Goal: Task Accomplishment & Management: Manage account settings

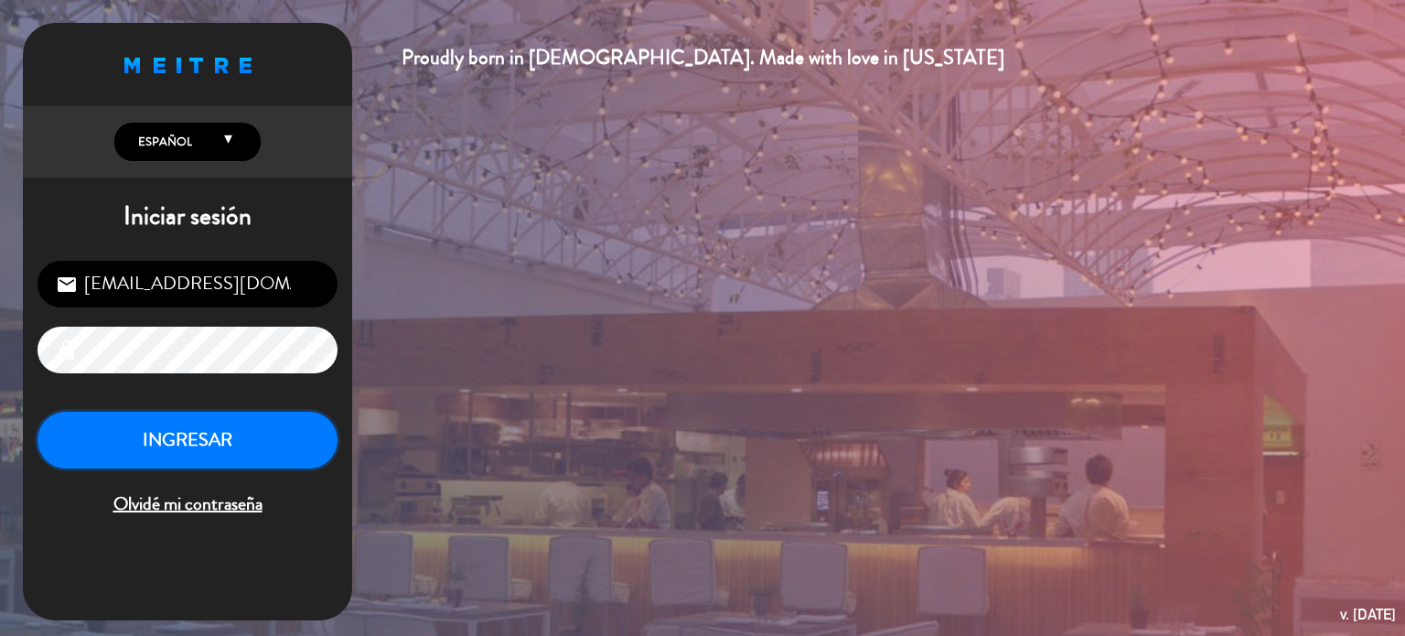
click at [260, 452] on button "INGRESAR" at bounding box center [188, 441] width 300 height 58
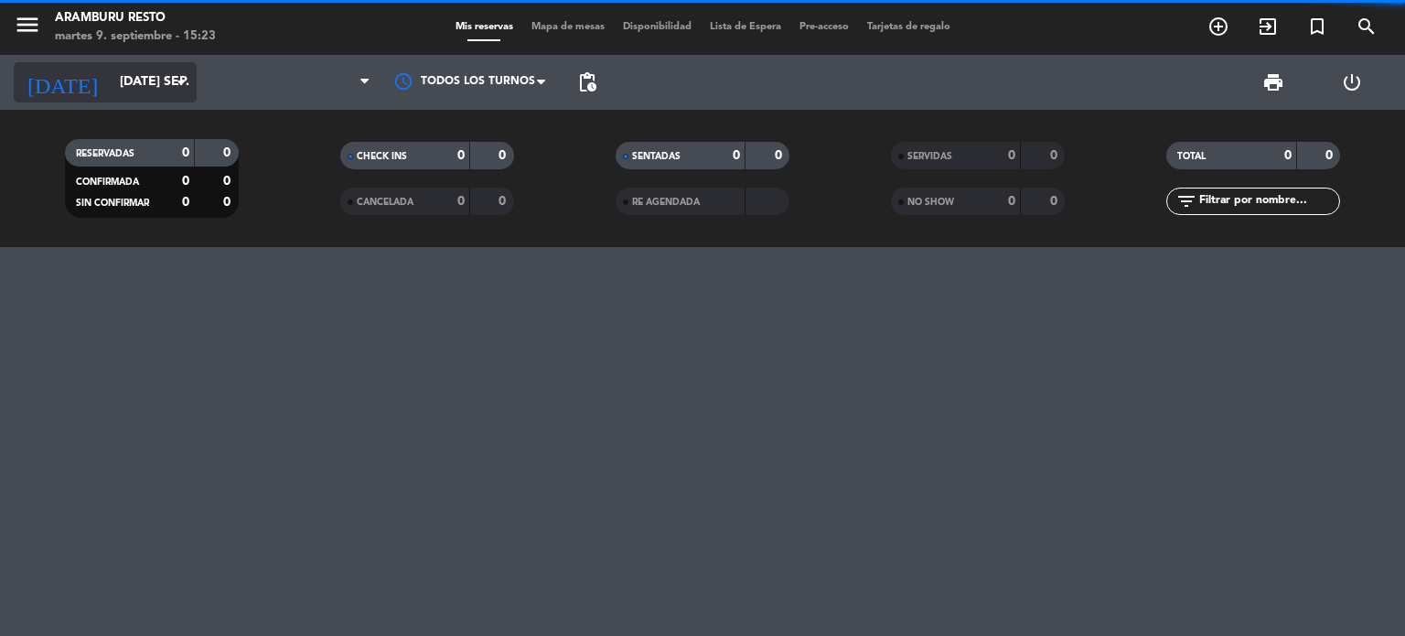
click at [143, 94] on input "[DATE] sep." at bounding box center [198, 82] width 174 height 33
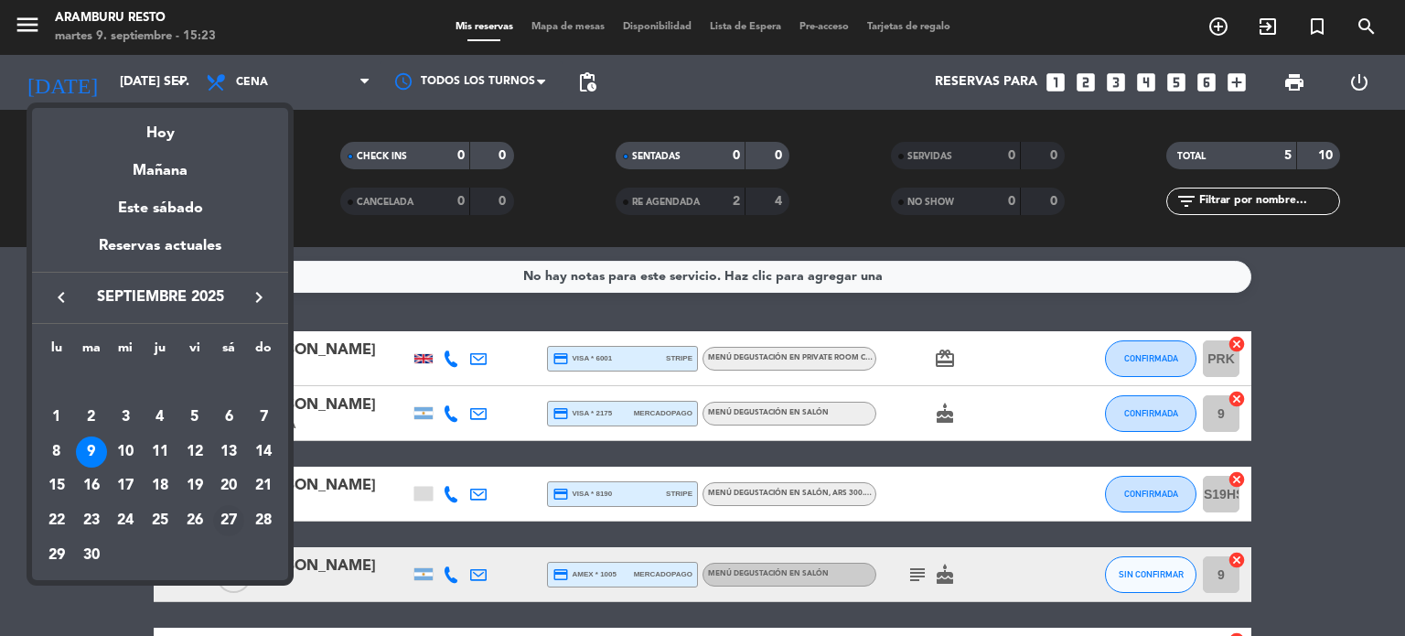
click at [227, 519] on div "27" at bounding box center [228, 520] width 31 height 31
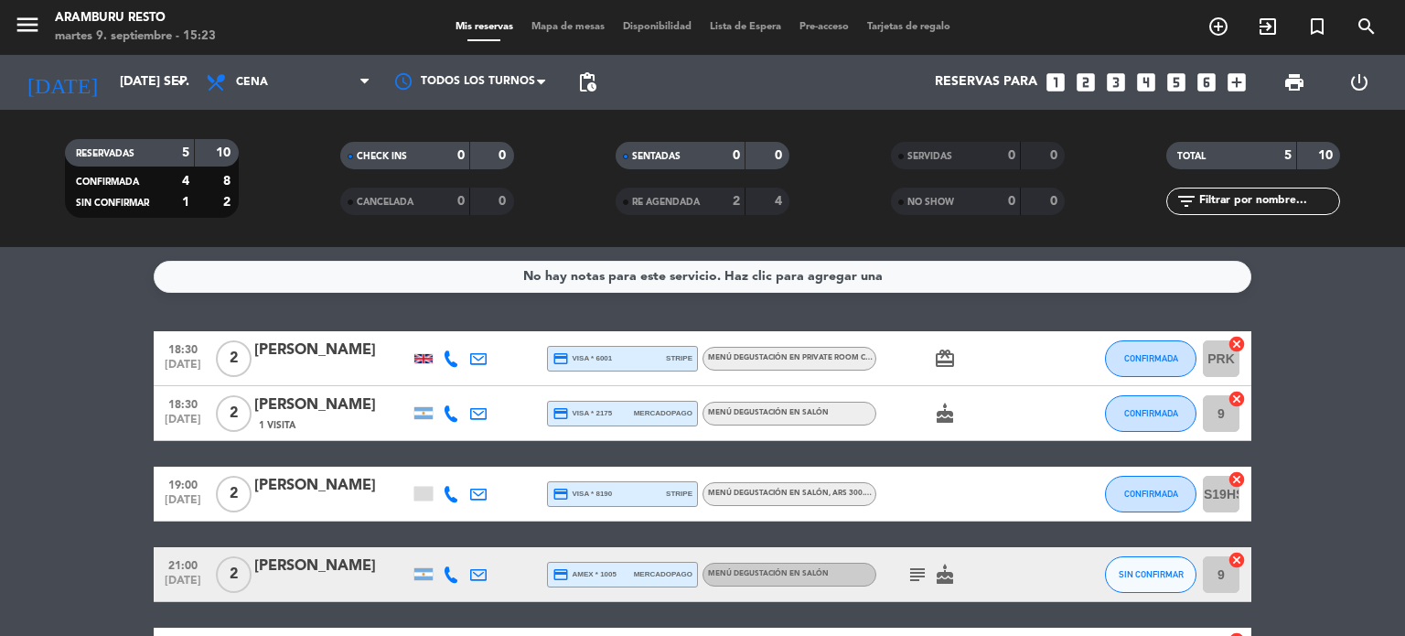
type input "sáb. [DATE]"
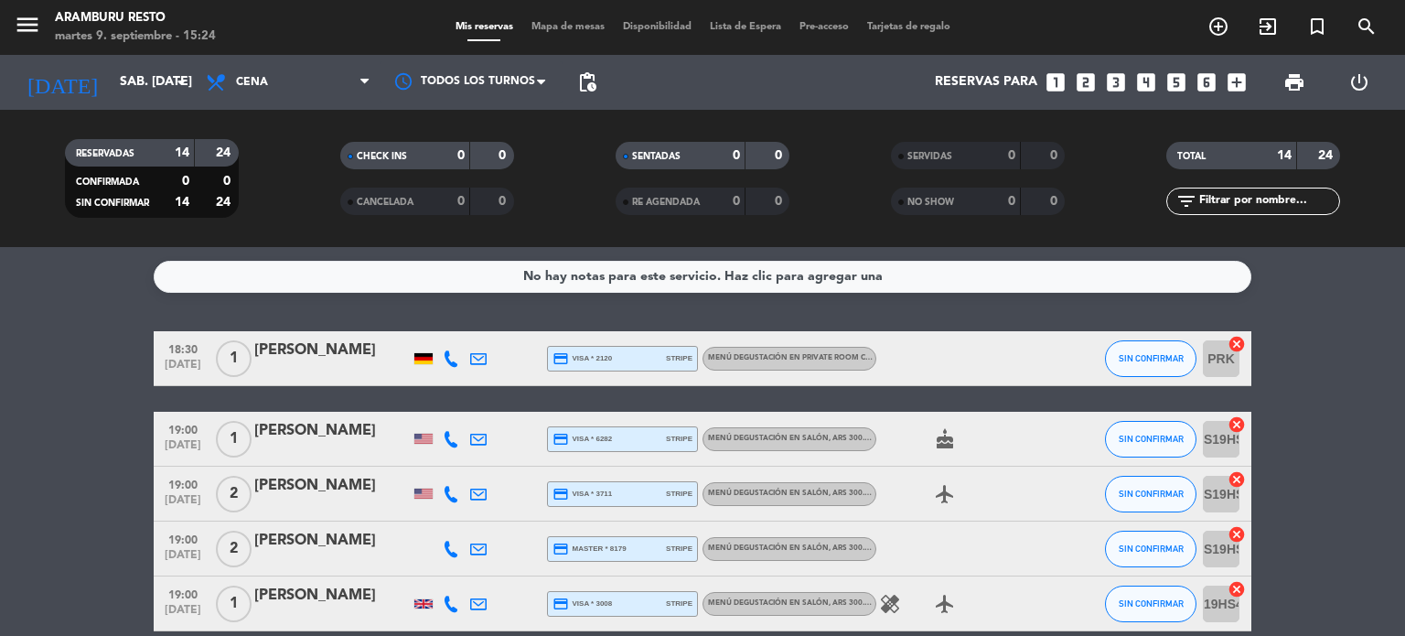
drag, startPoint x: 4, startPoint y: 437, endPoint x: 28, endPoint y: 423, distance: 28.7
click at [293, 438] on div "[PERSON_NAME]" at bounding box center [332, 431] width 156 height 24
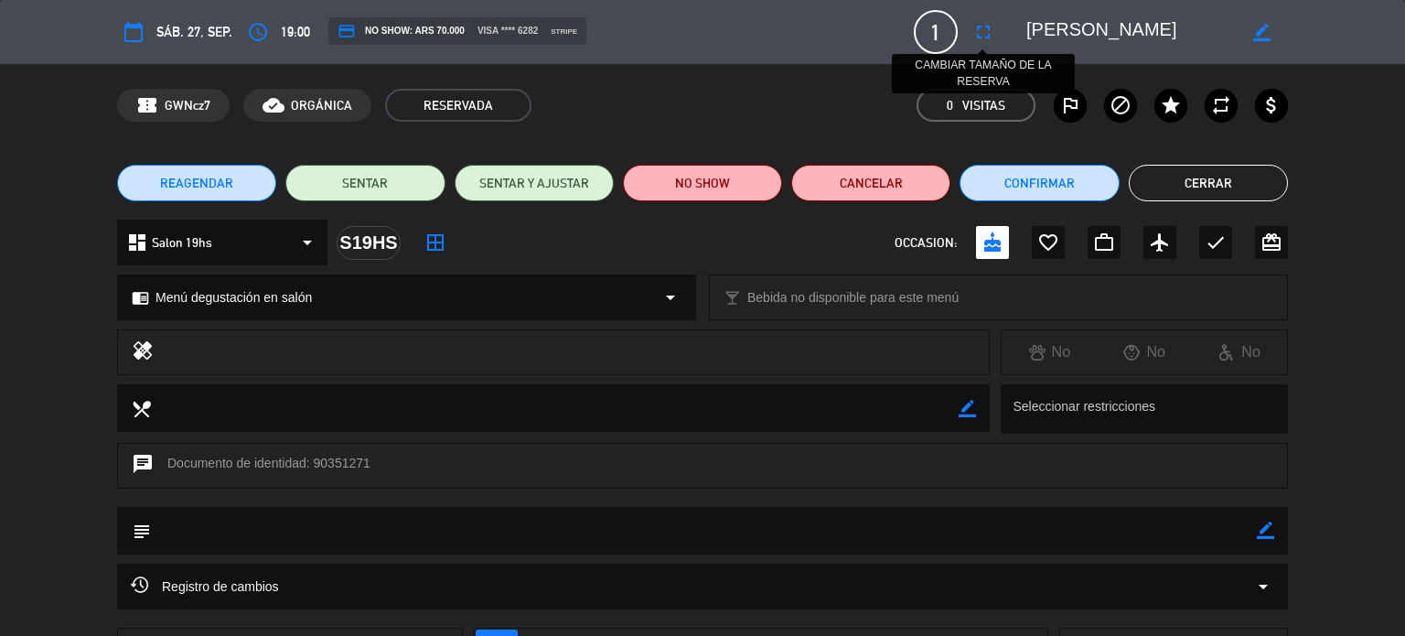
click at [983, 30] on icon "fullscreen" at bounding box center [983, 32] width 22 height 22
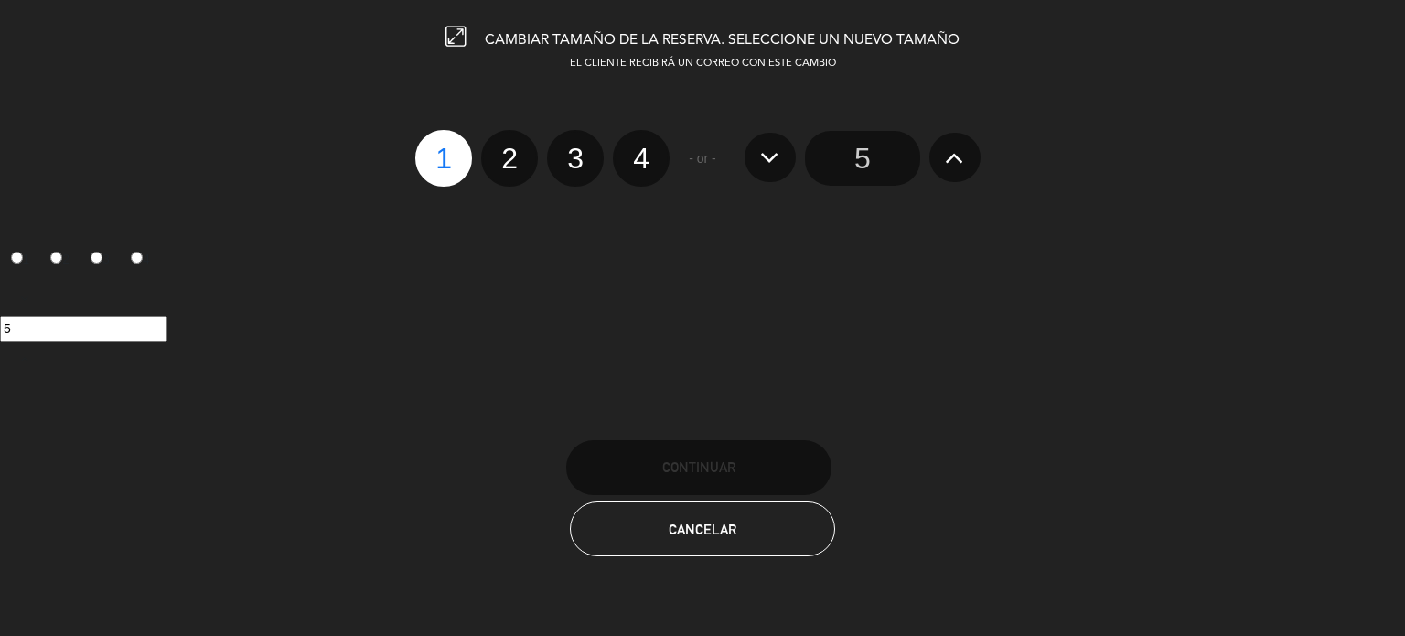
click at [516, 156] on label "2" at bounding box center [509, 158] width 57 height 57
click at [513, 148] on input "2" at bounding box center [507, 142] width 12 height 12
radio input "true"
radio input "false"
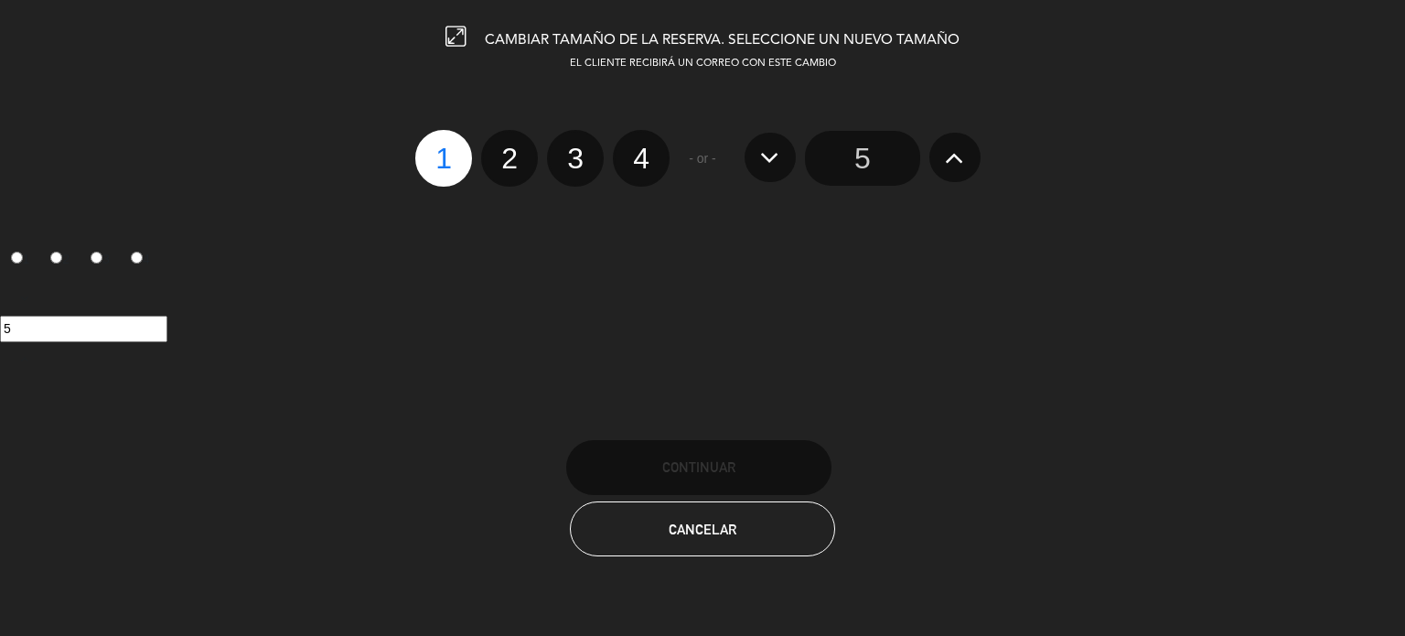
radio input "false"
radio input "true"
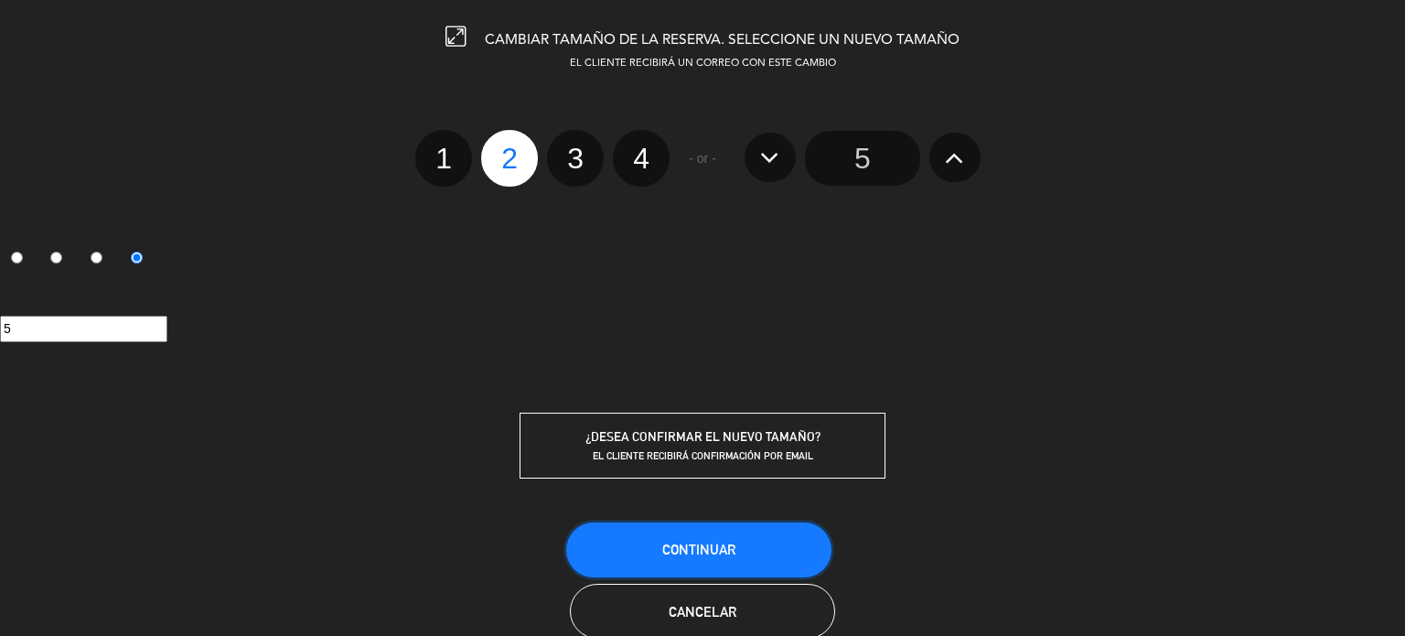
click at [749, 537] on button "Continuar" at bounding box center [698, 549] width 265 height 55
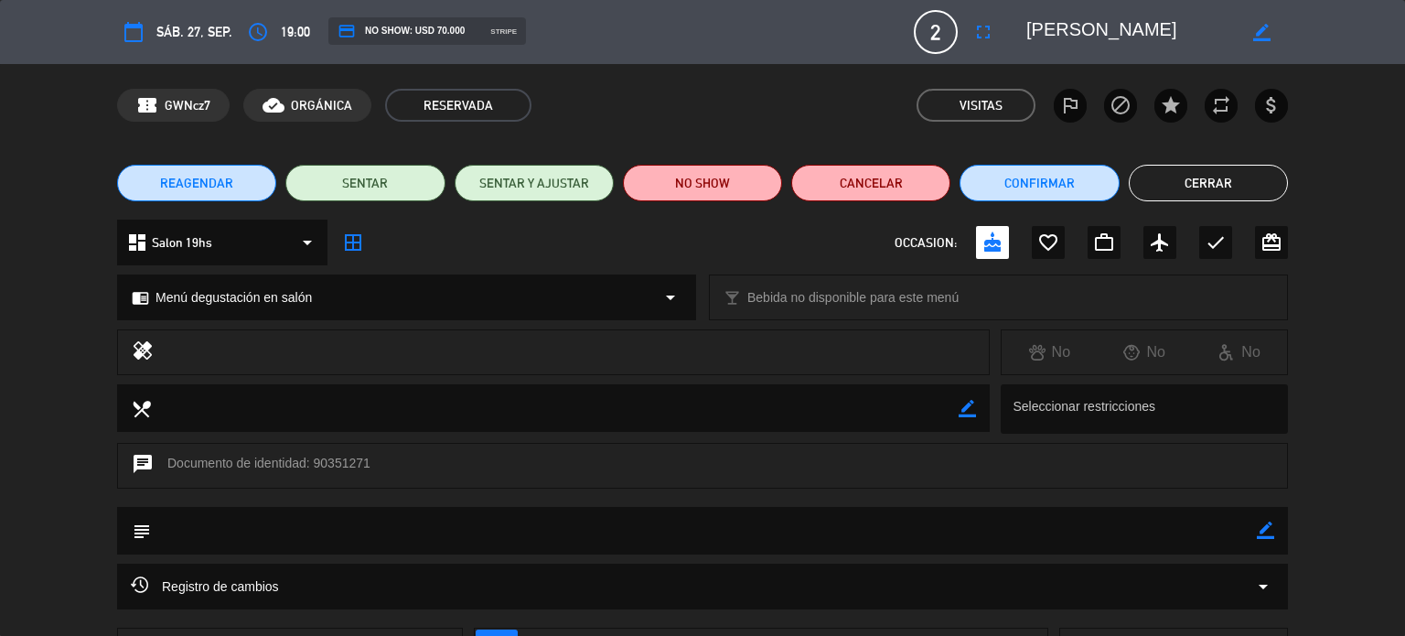
click at [1237, 181] on button "Cerrar" at bounding box center [1208, 183] width 159 height 37
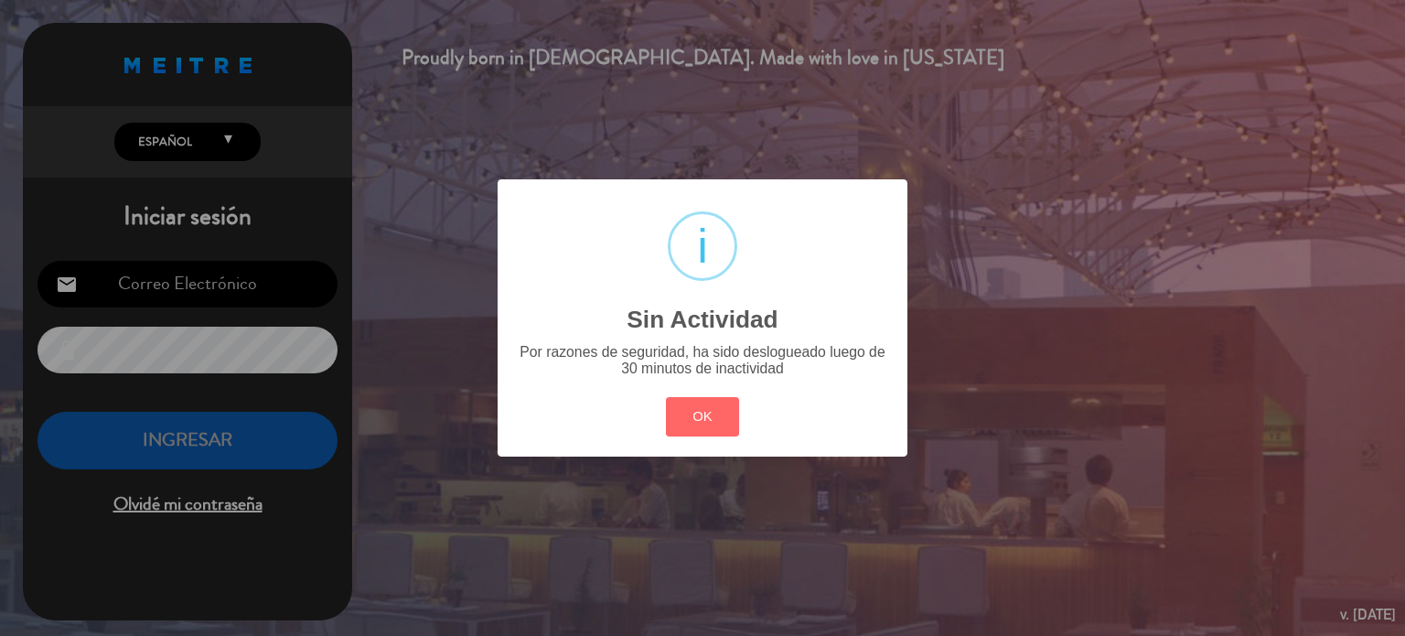
type input "[EMAIL_ADDRESS][DOMAIN_NAME]"
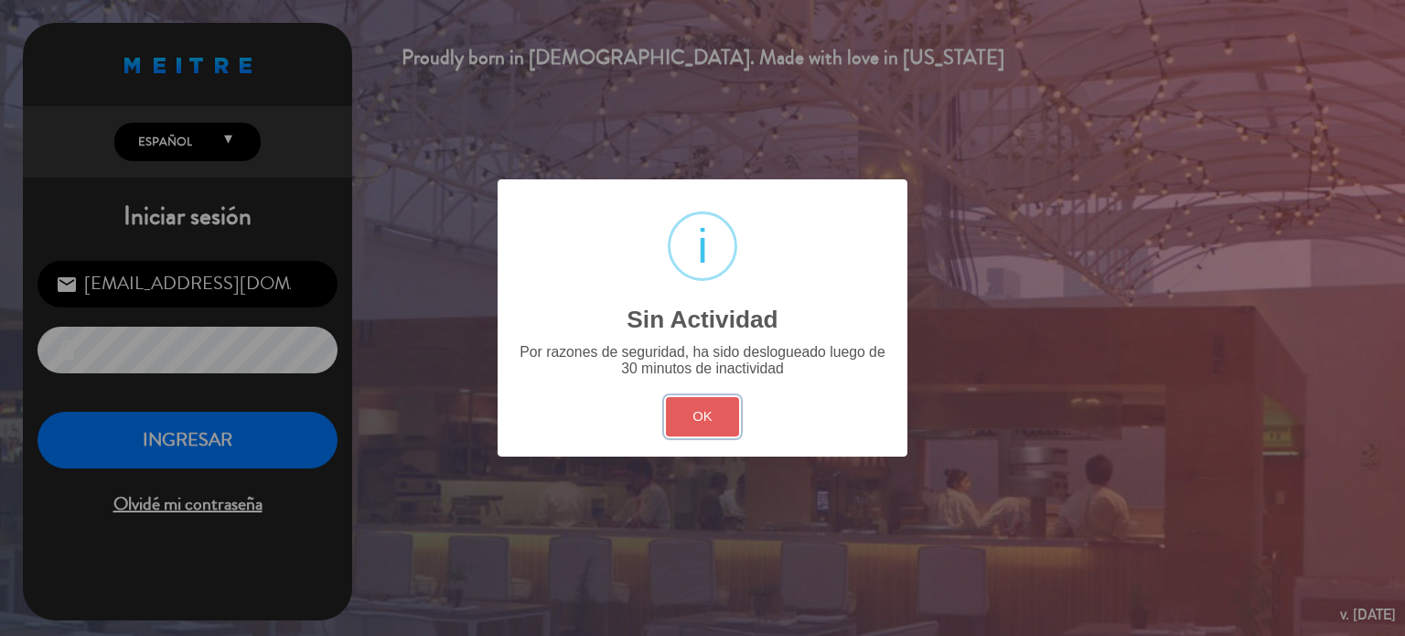
click at [673, 419] on button "OK" at bounding box center [703, 416] width 74 height 39
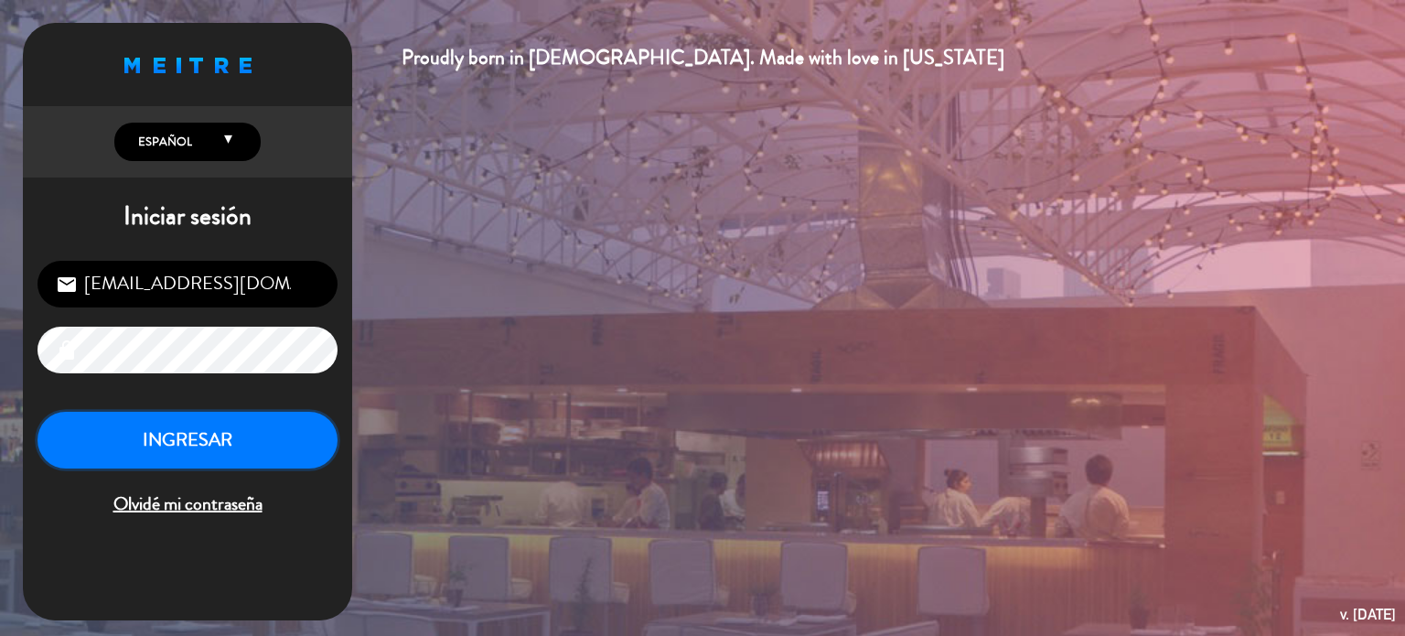
click at [244, 444] on button "INGRESAR" at bounding box center [188, 441] width 300 height 58
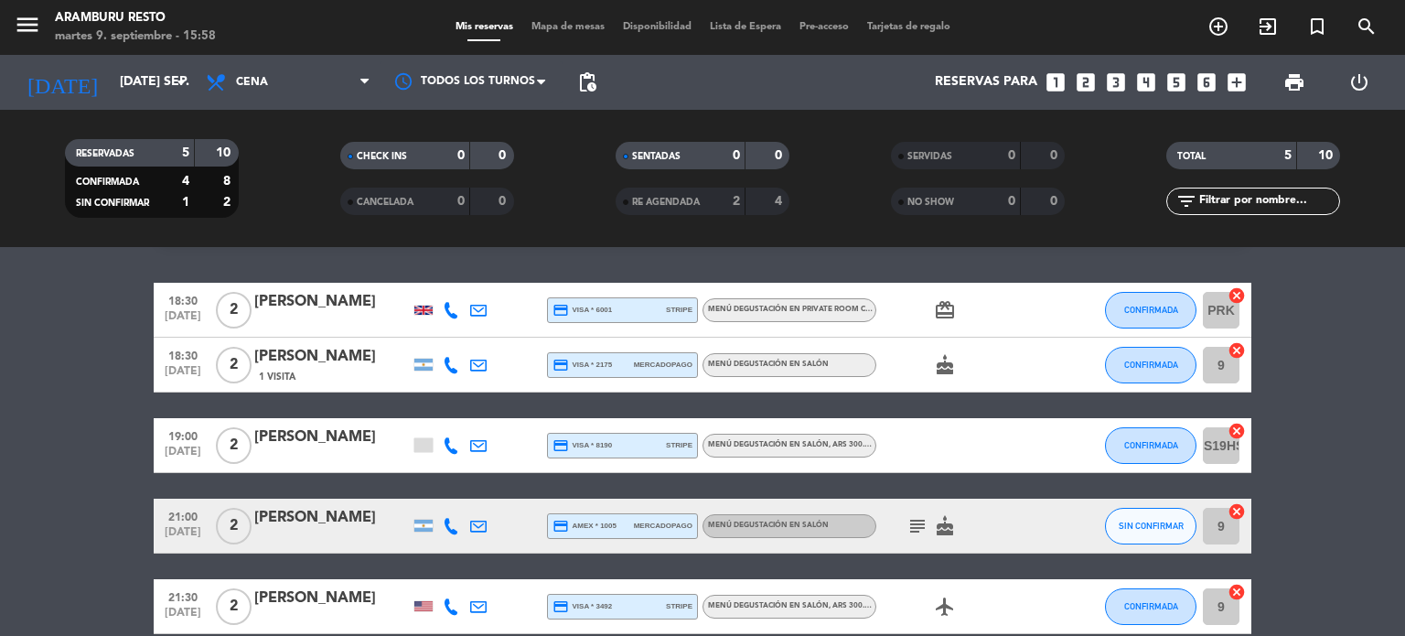
scroll to position [47, 0]
